Goal: Navigation & Orientation: Find specific page/section

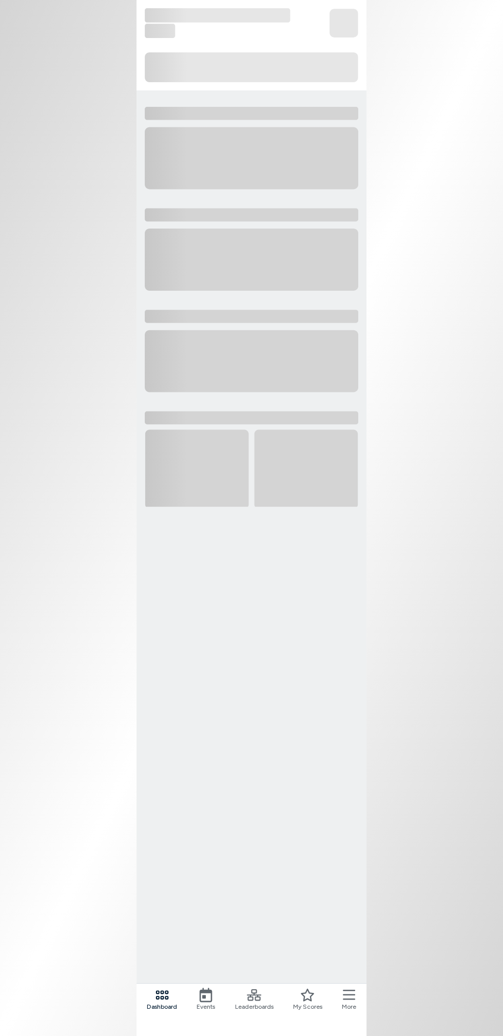
click at [210, 1028] on nav "Dashboard Events Leaderboards My Scores More" at bounding box center [252, 1009] width 230 height 53
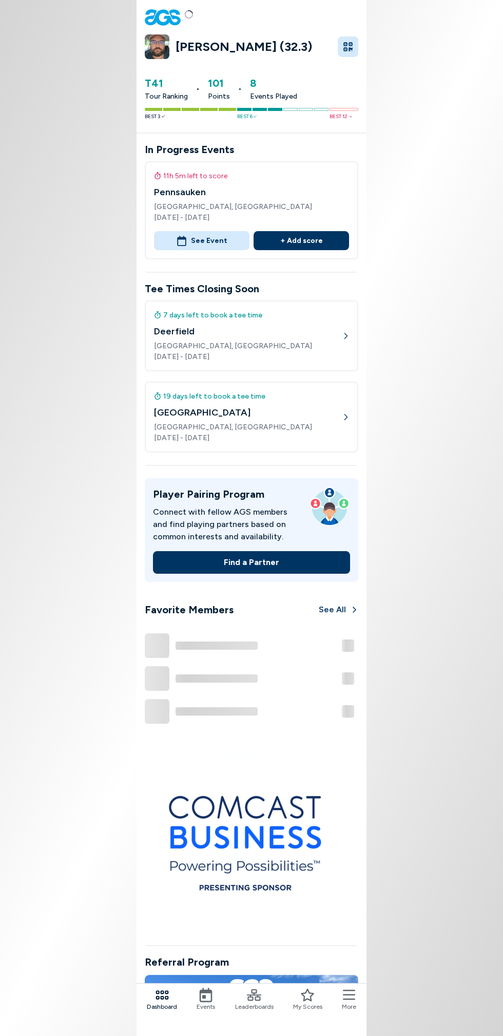
click at [238, 1007] on span "Leaderboards" at bounding box center [254, 1006] width 39 height 9
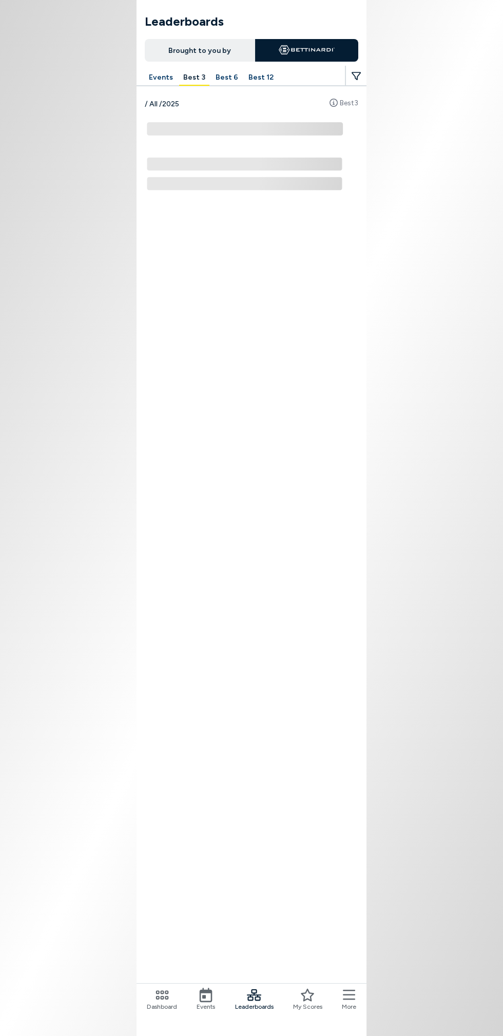
click at [204, 1007] on span "Events" at bounding box center [206, 1006] width 18 height 9
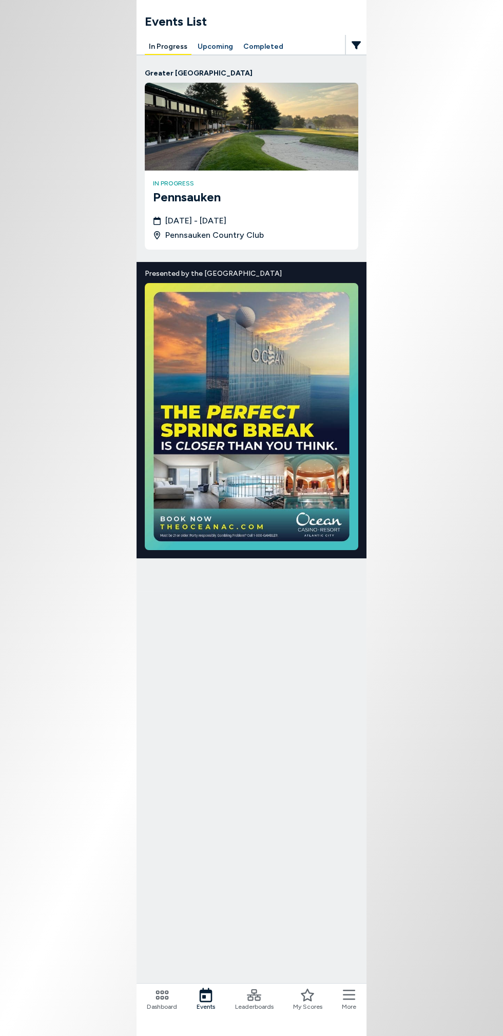
click at [229, 59] on div "Greater Philadelphia in progress Pennsauken [DATE] - [DATE] Pennsauken Country …" at bounding box center [252, 322] width 230 height 537
click at [219, 83] on img at bounding box center [252, 127] width 214 height 88
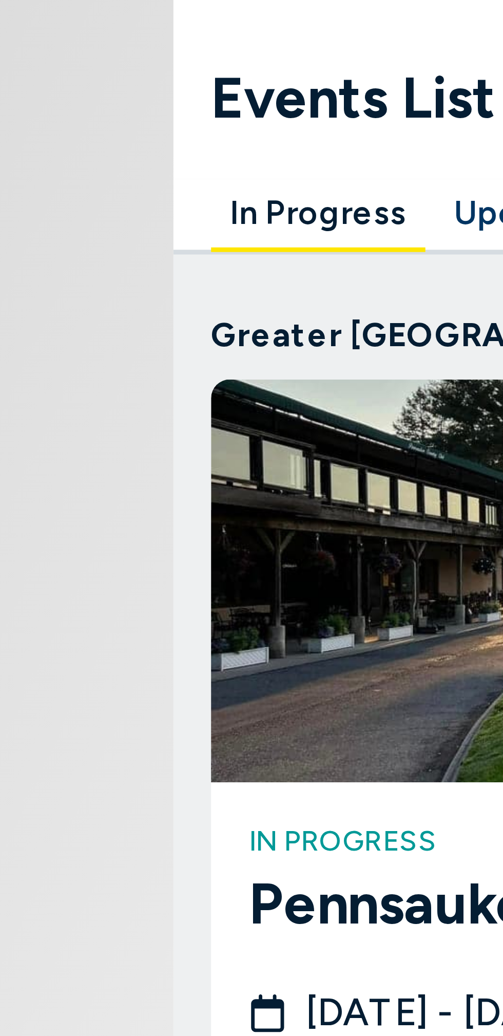
click at [201, 47] on button "Upcoming" at bounding box center [216, 47] width 44 height 16
